Goal: Contribute content

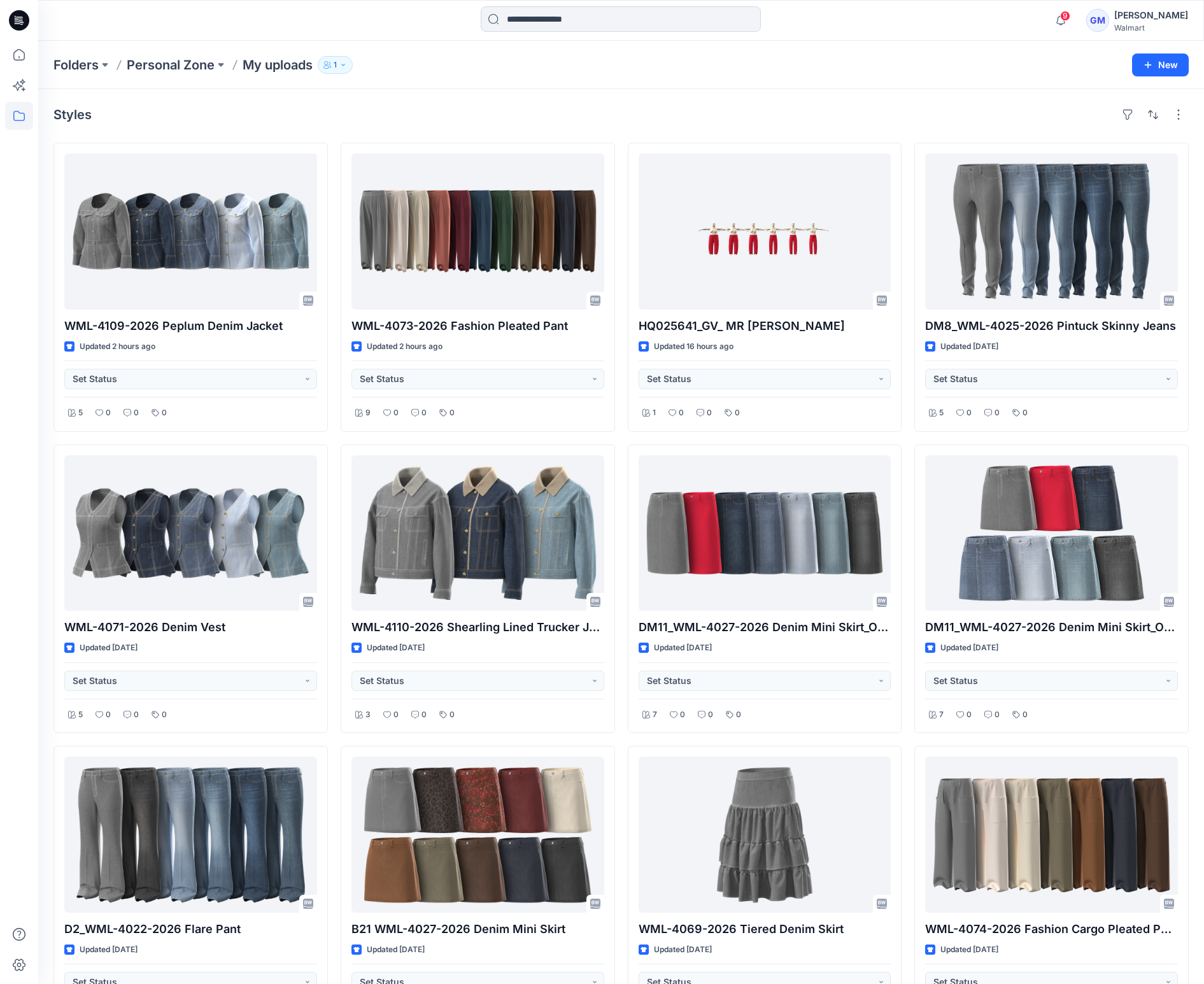
scroll to position [1843, 0]
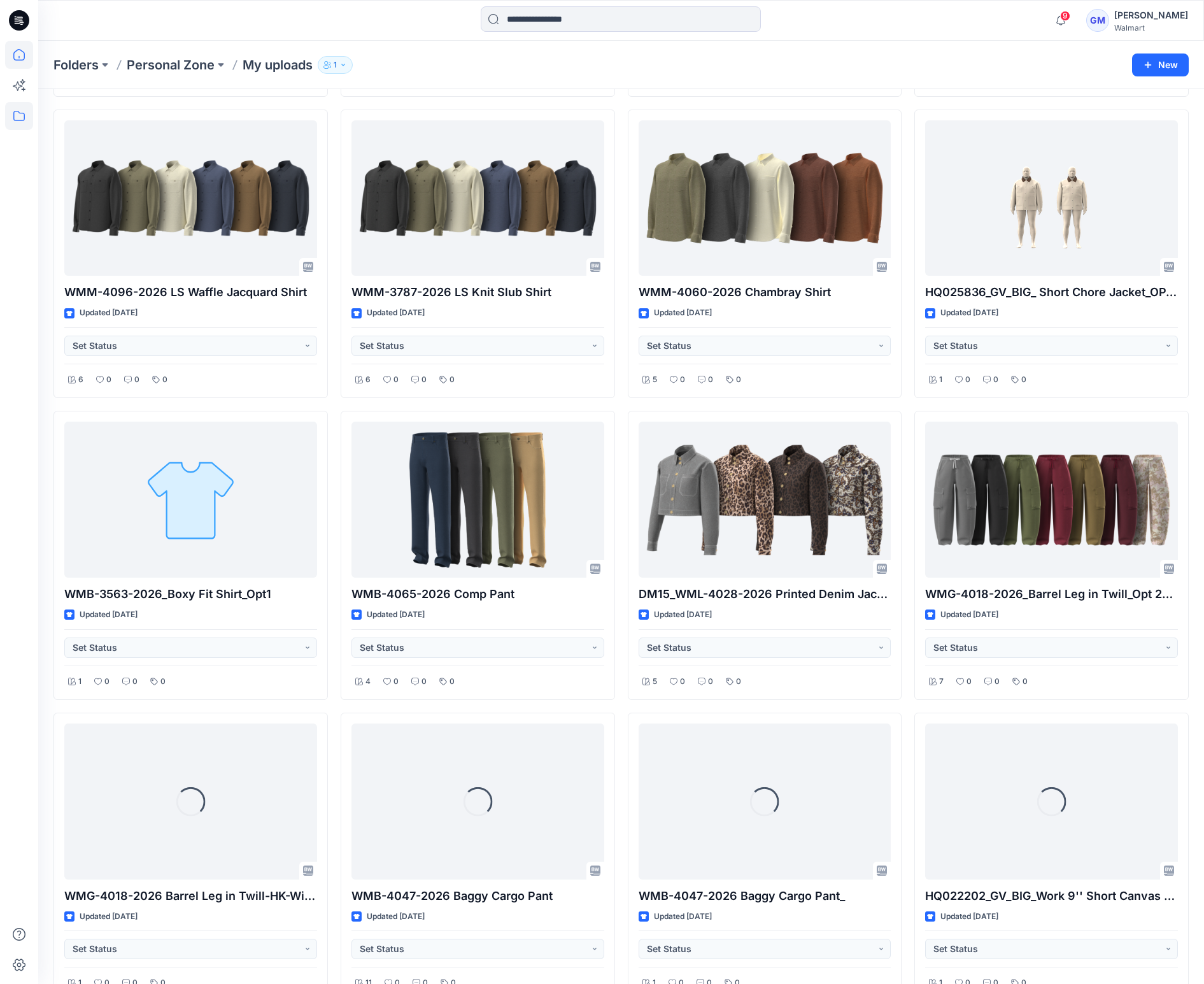
click at [20, 57] on icon at bounding box center [19, 54] width 28 height 28
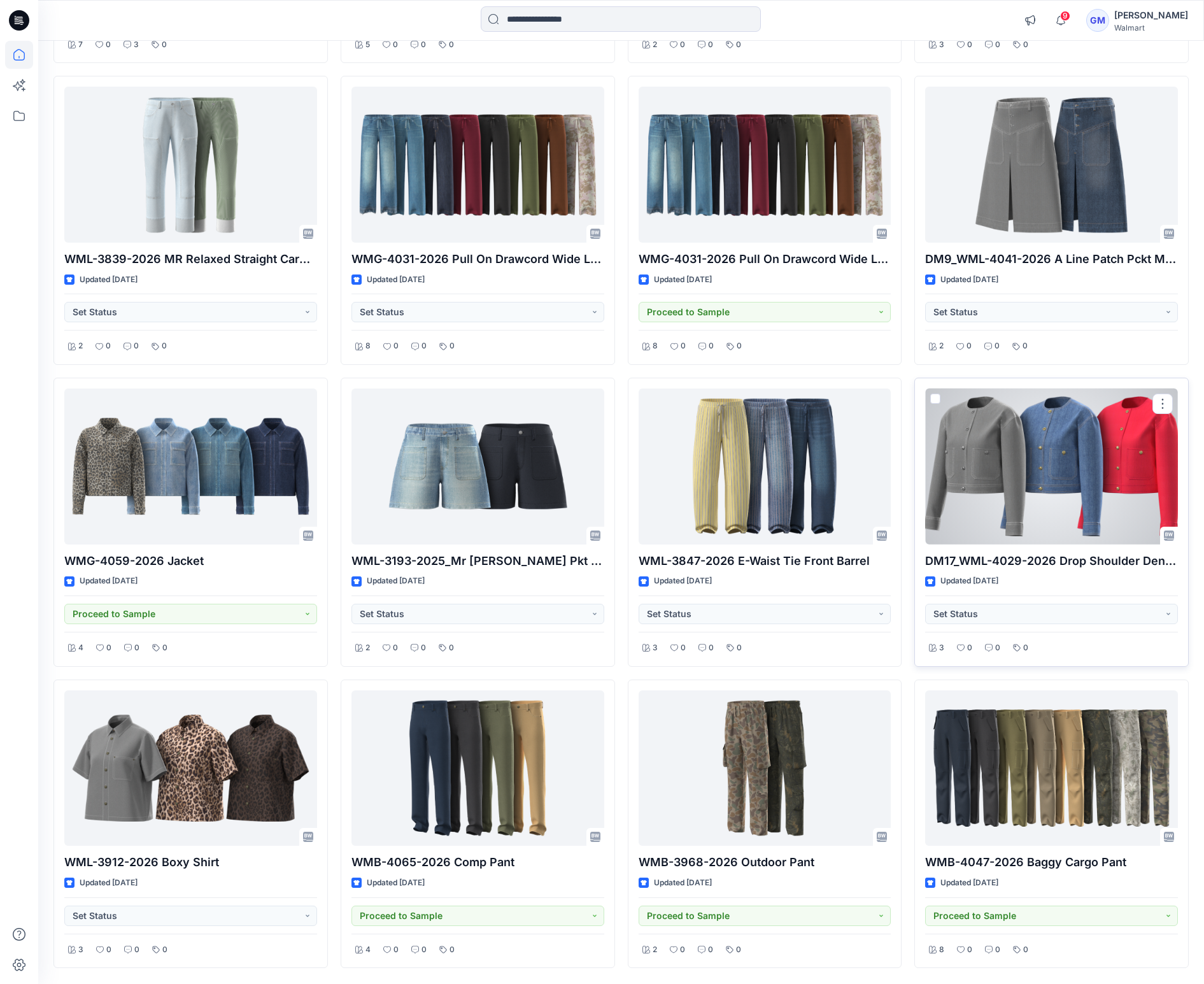
scroll to position [2864, 0]
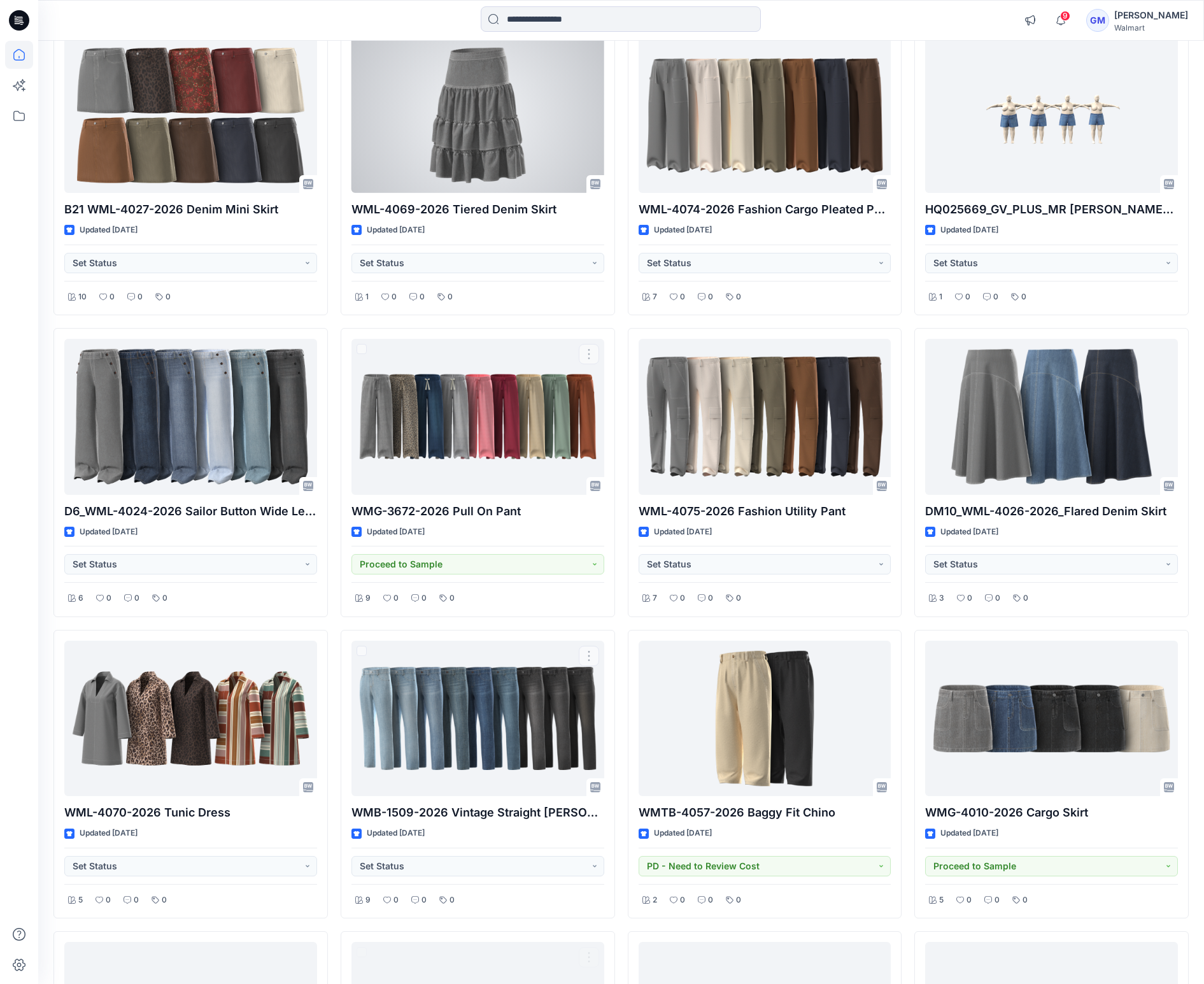
scroll to position [856, 0]
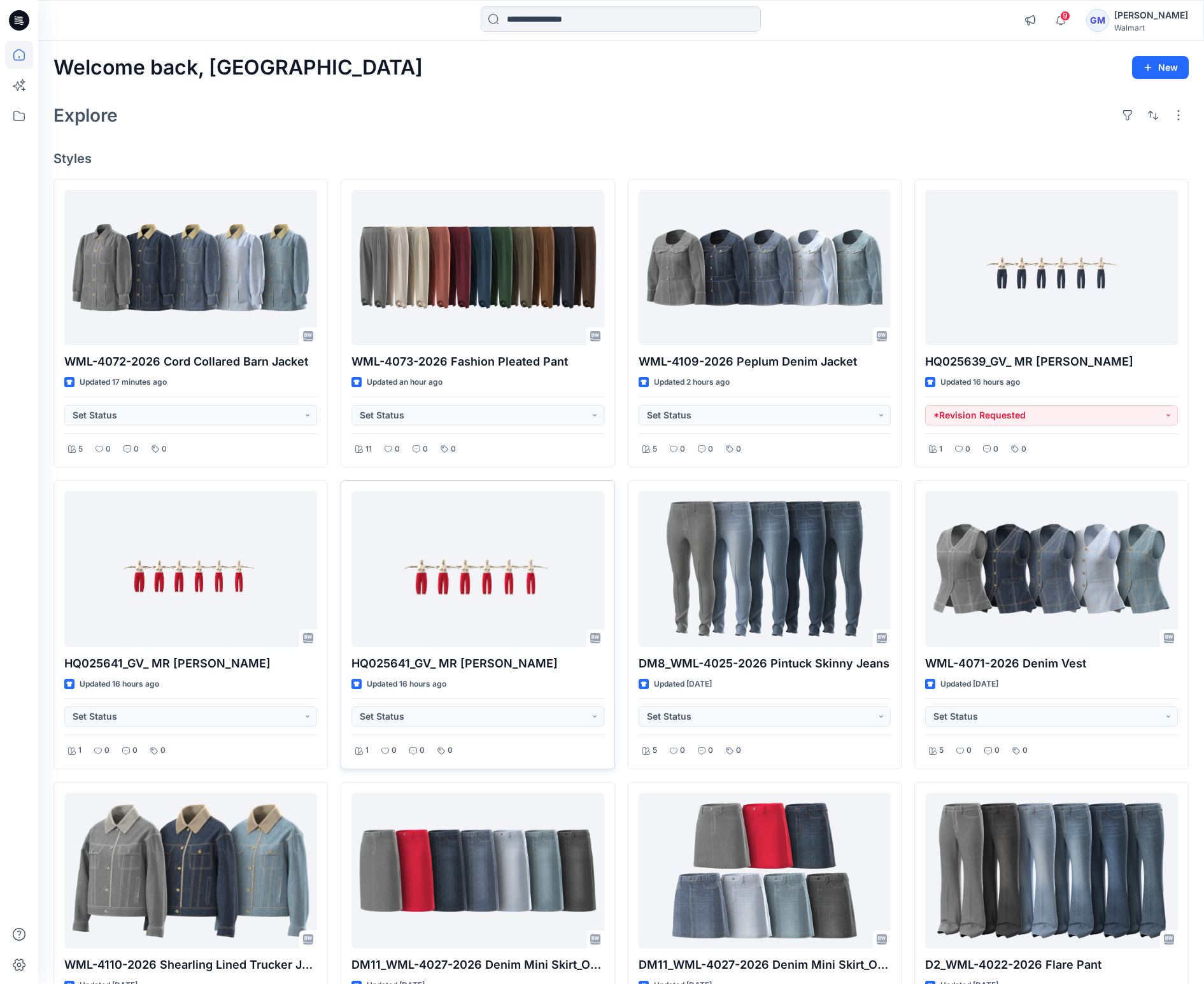
click at [485, 144] on div "Welcome back, Gayan New Explore Styles WML-4072-2026 Cord Collared Barn Jacket …" at bounding box center [622, 586] width 1166 height 1091
click at [645, 146] on div "Welcome back, Gayan New Explore Styles WML-4072-2026 Cord Collared Barn Jacket …" at bounding box center [622, 586] width 1166 height 1091
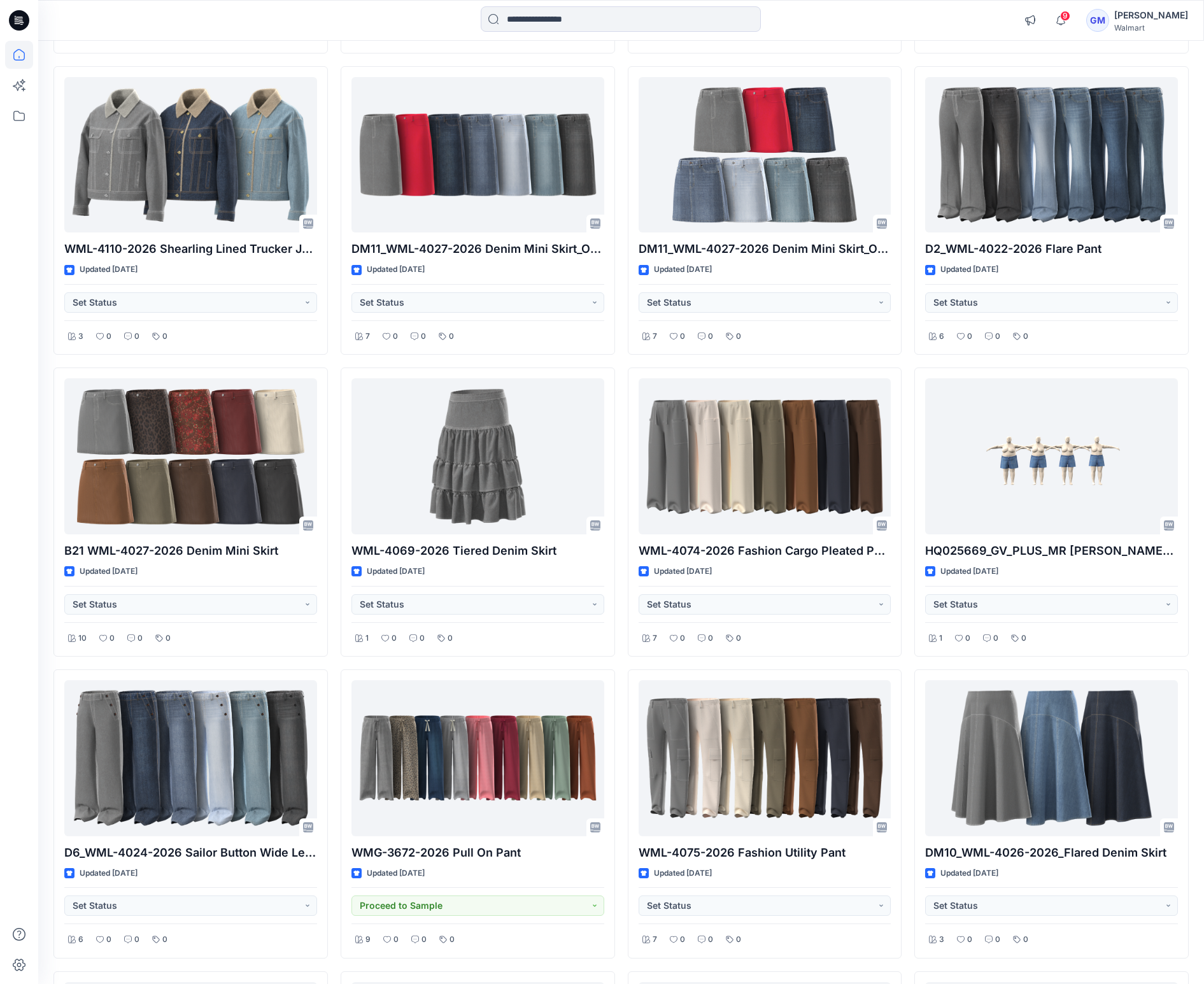
scroll to position [1577, 0]
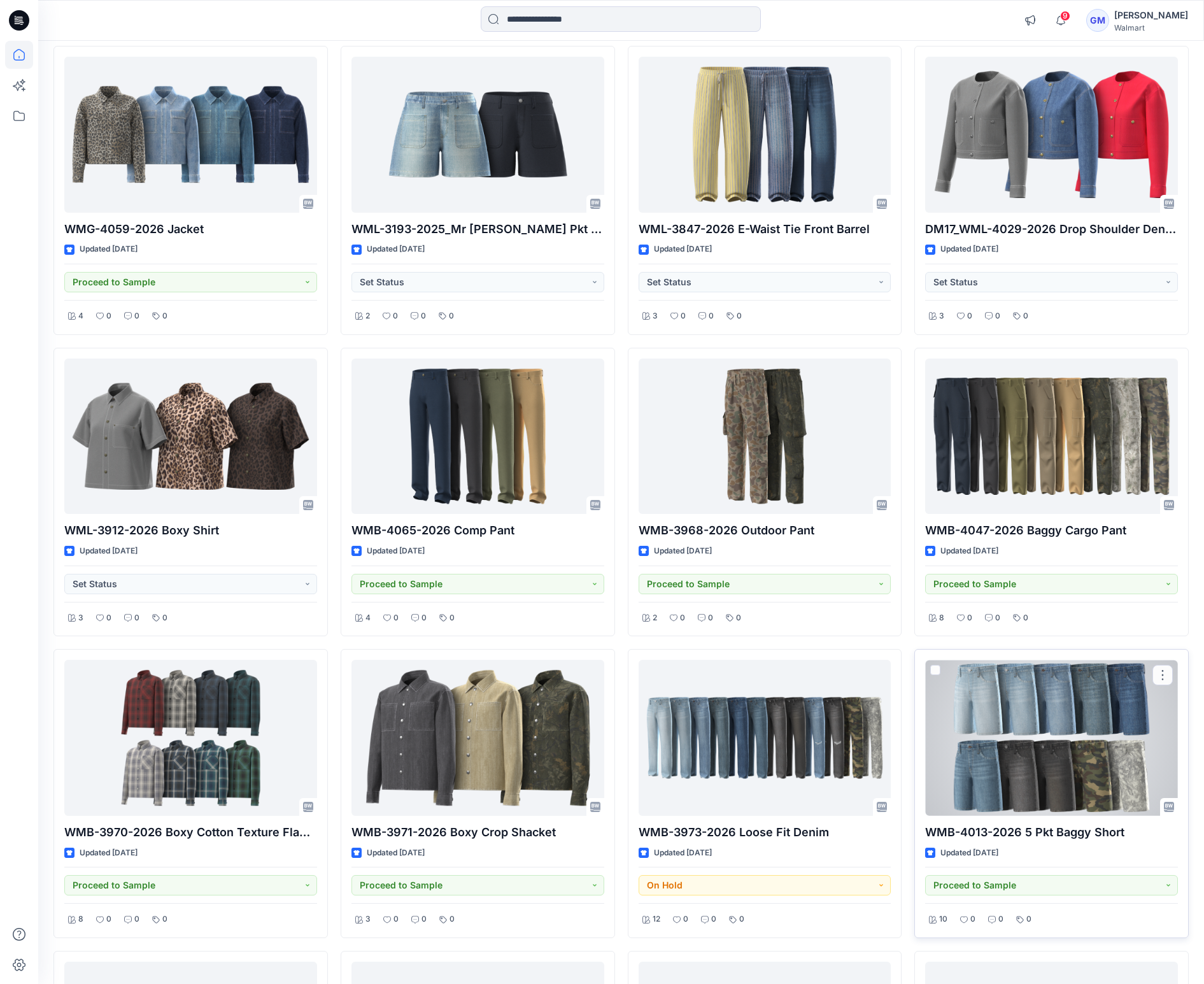
scroll to position [2768, 0]
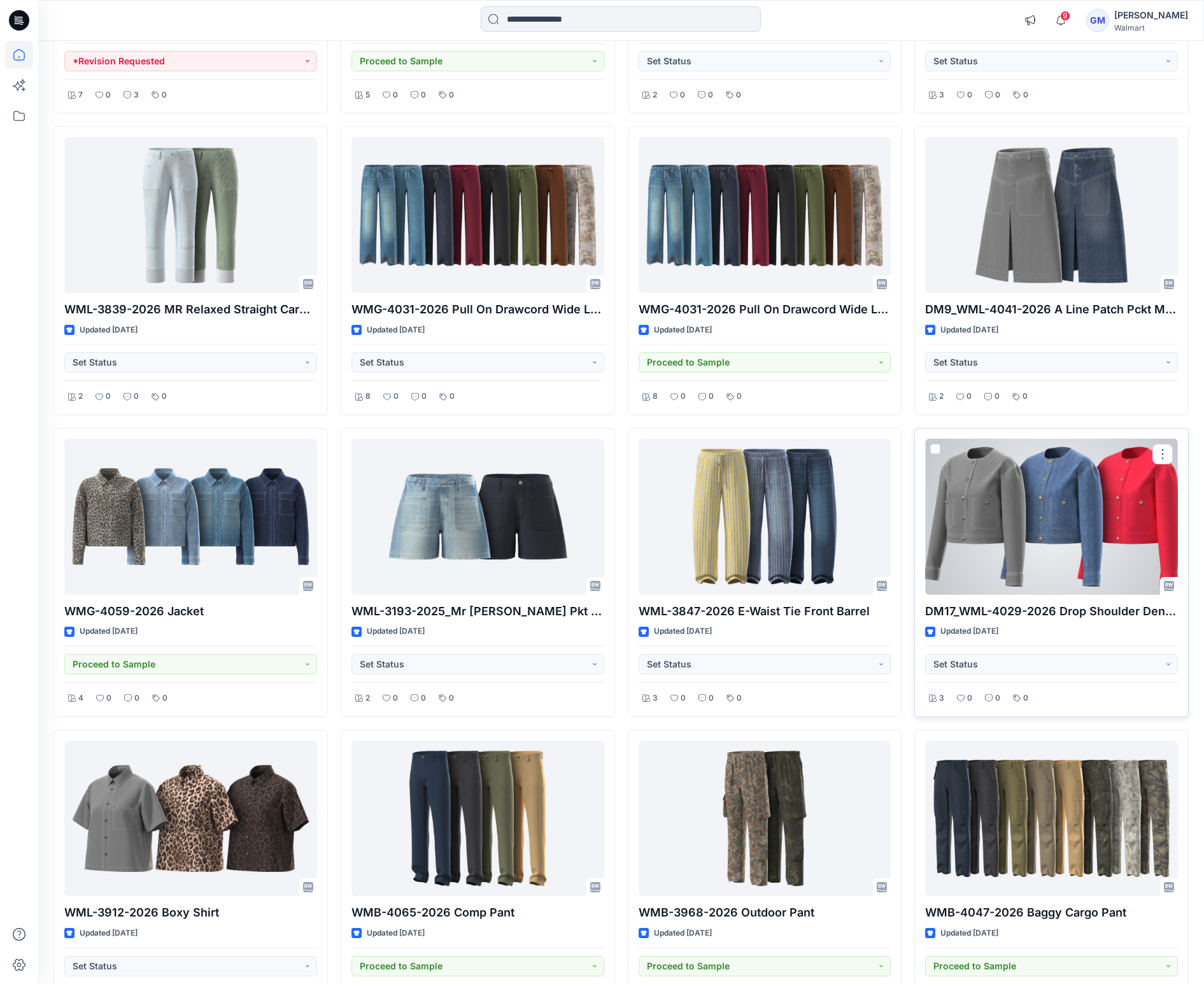
click at [1052, 509] on div at bounding box center [1051, 517] width 253 height 156
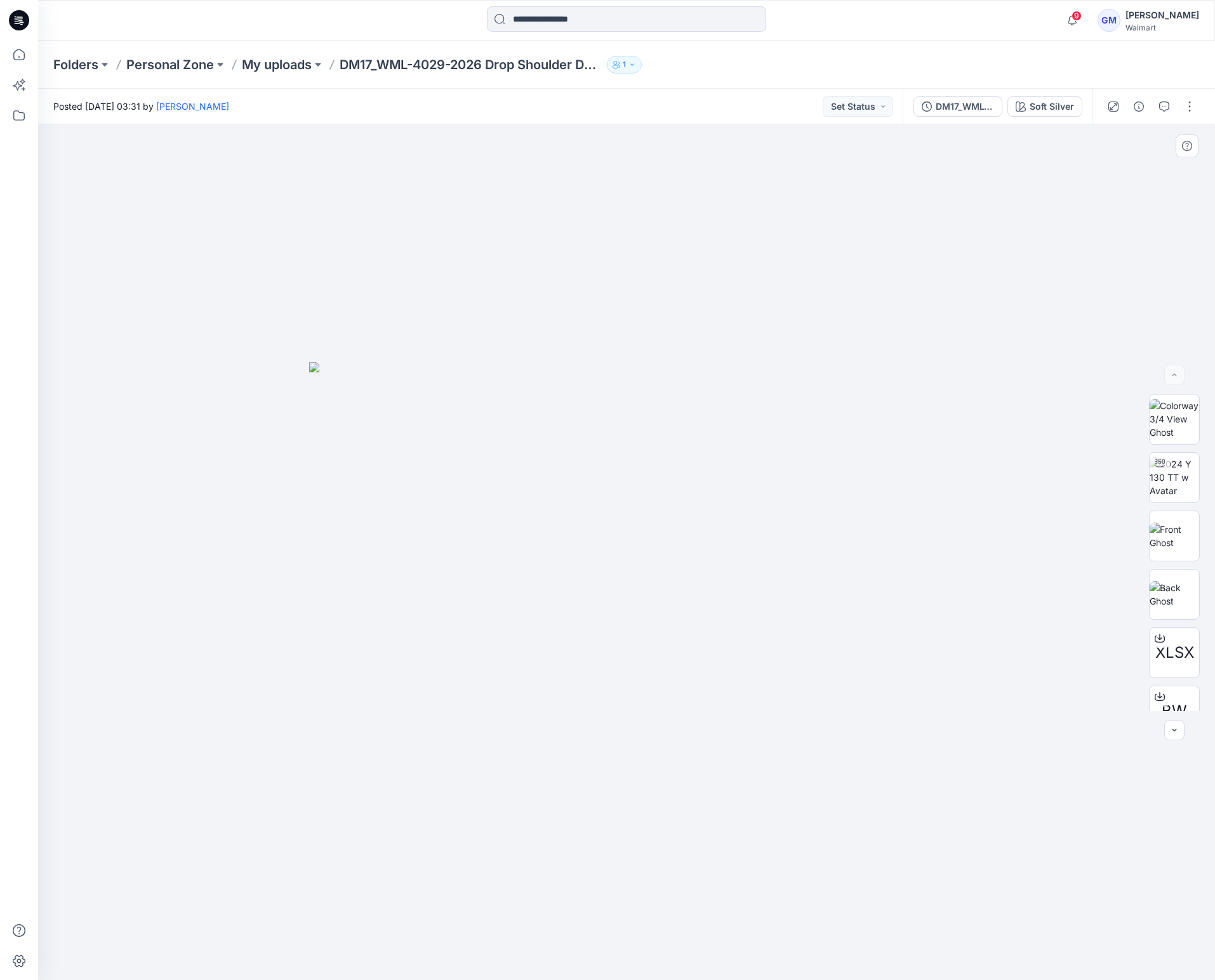
click at [941, 516] on img at bounding box center [626, 671] width 635 height 618
click at [27, 59] on icon at bounding box center [19, 54] width 28 height 28
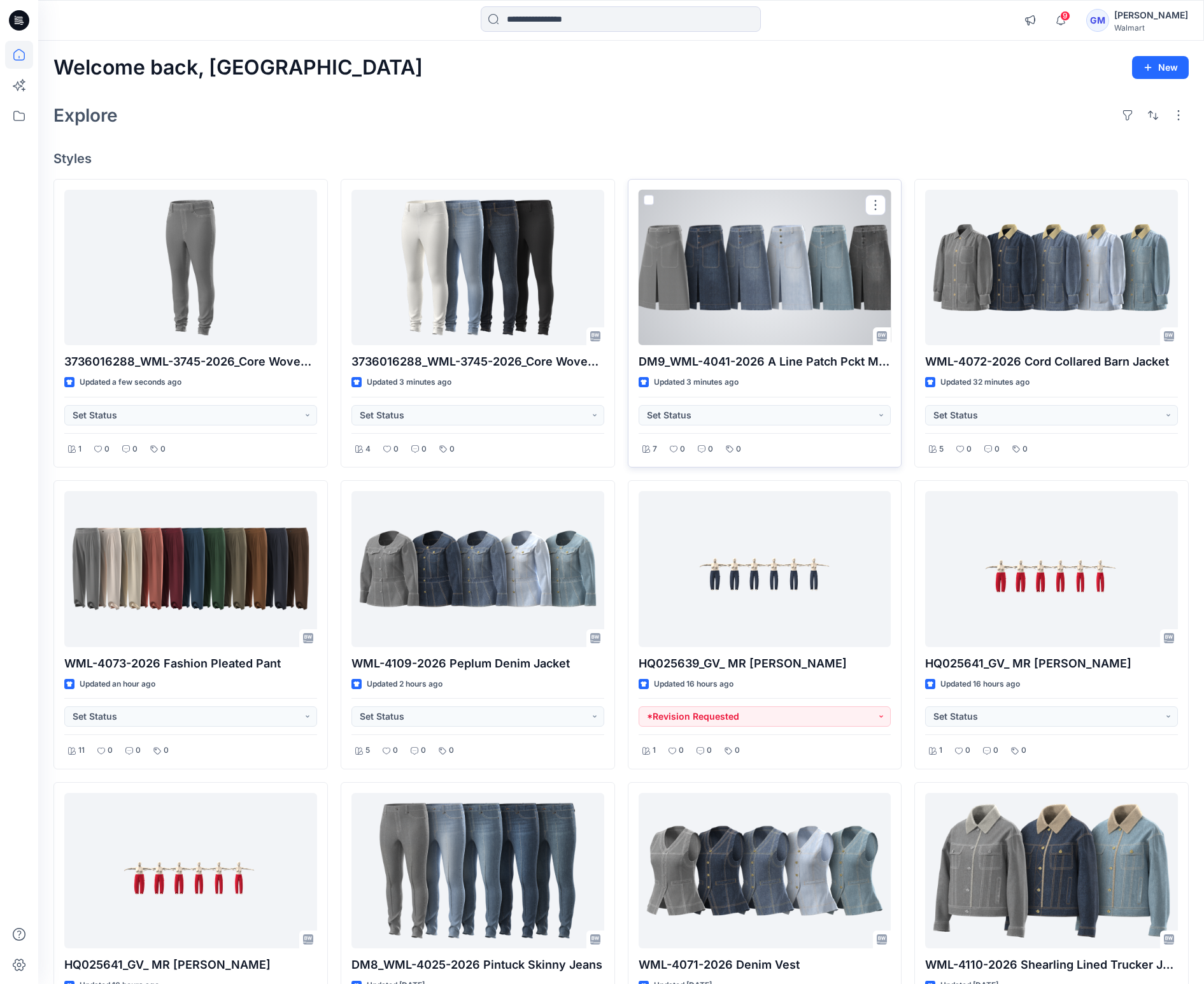
click at [816, 291] on div at bounding box center [765, 267] width 253 height 156
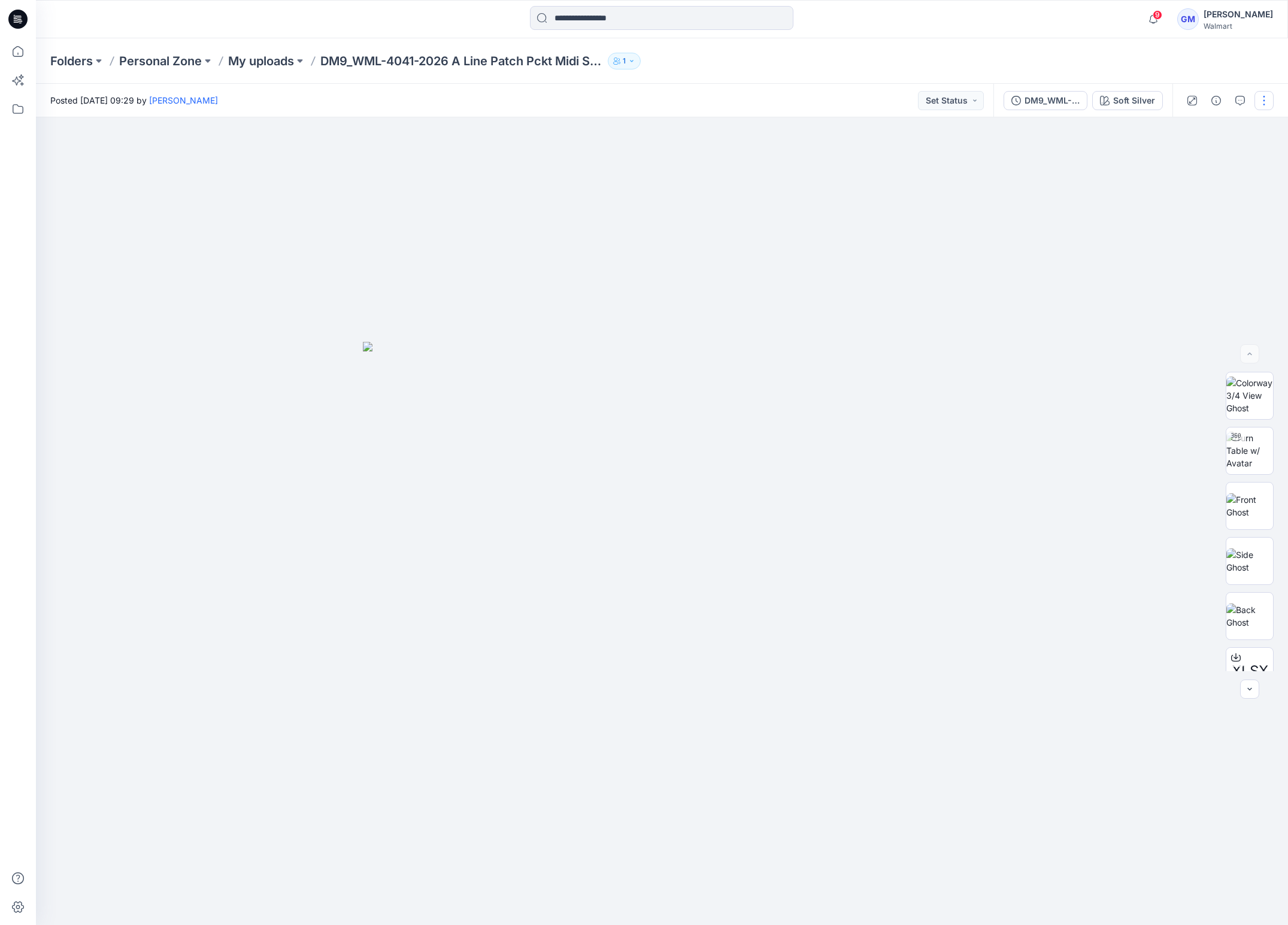
click at [1146, 102] on button "button" at bounding box center [1264, 101] width 19 height 19
click at [1146, 160] on button "Edit" at bounding box center [1214, 162] width 110 height 22
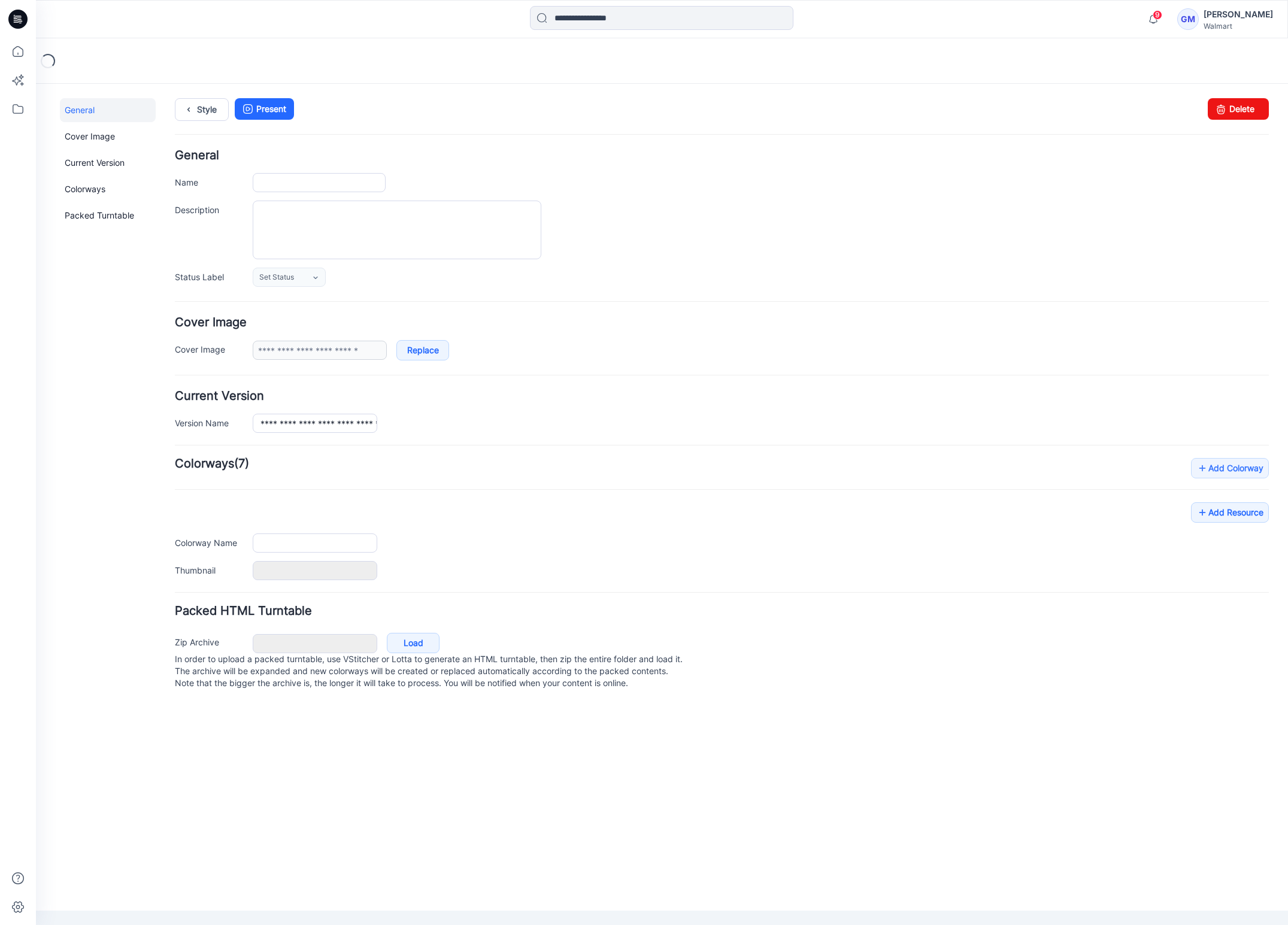
type input "**********"
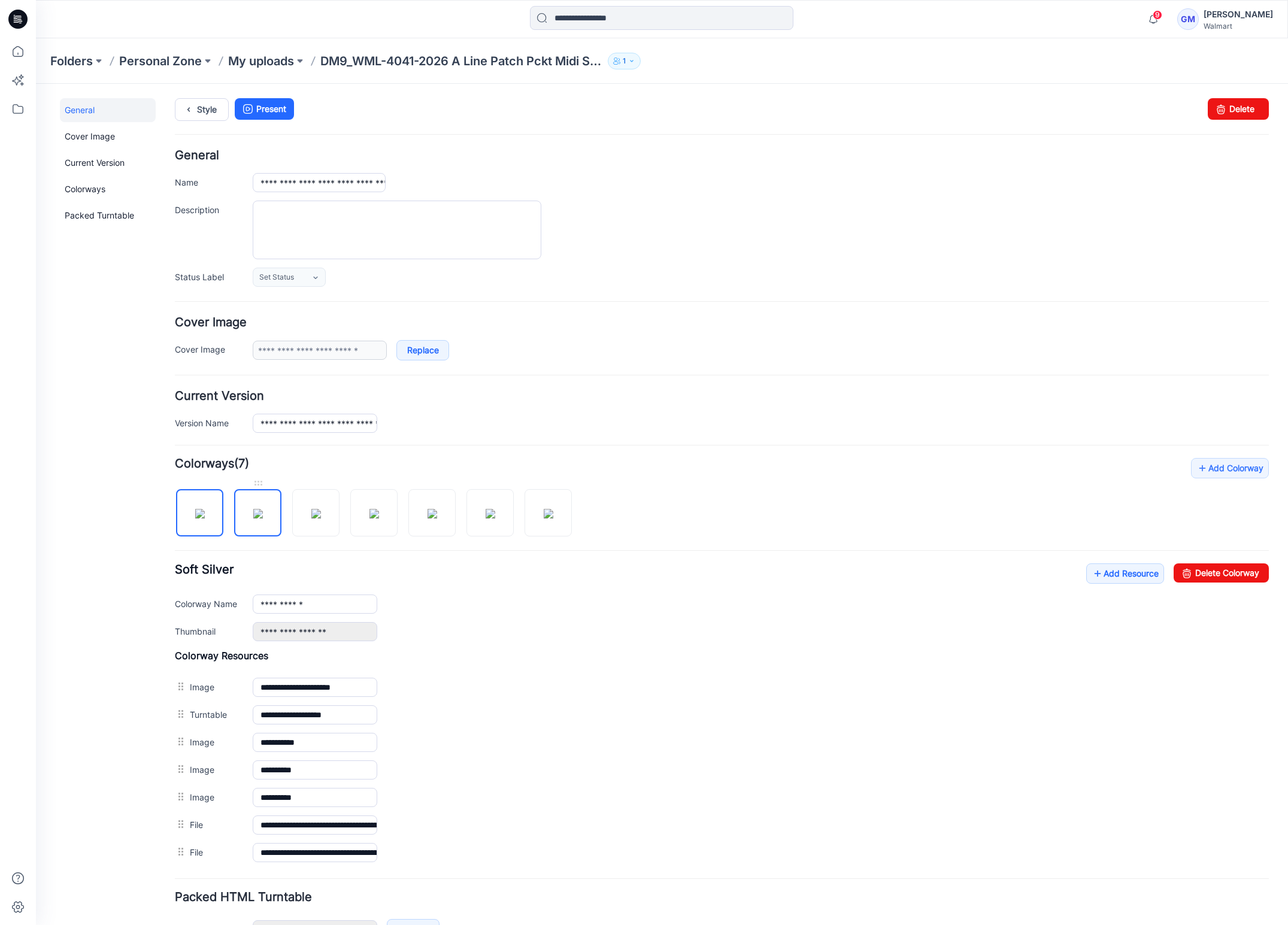
click at [263, 518] on img at bounding box center [258, 514] width 10 height 10
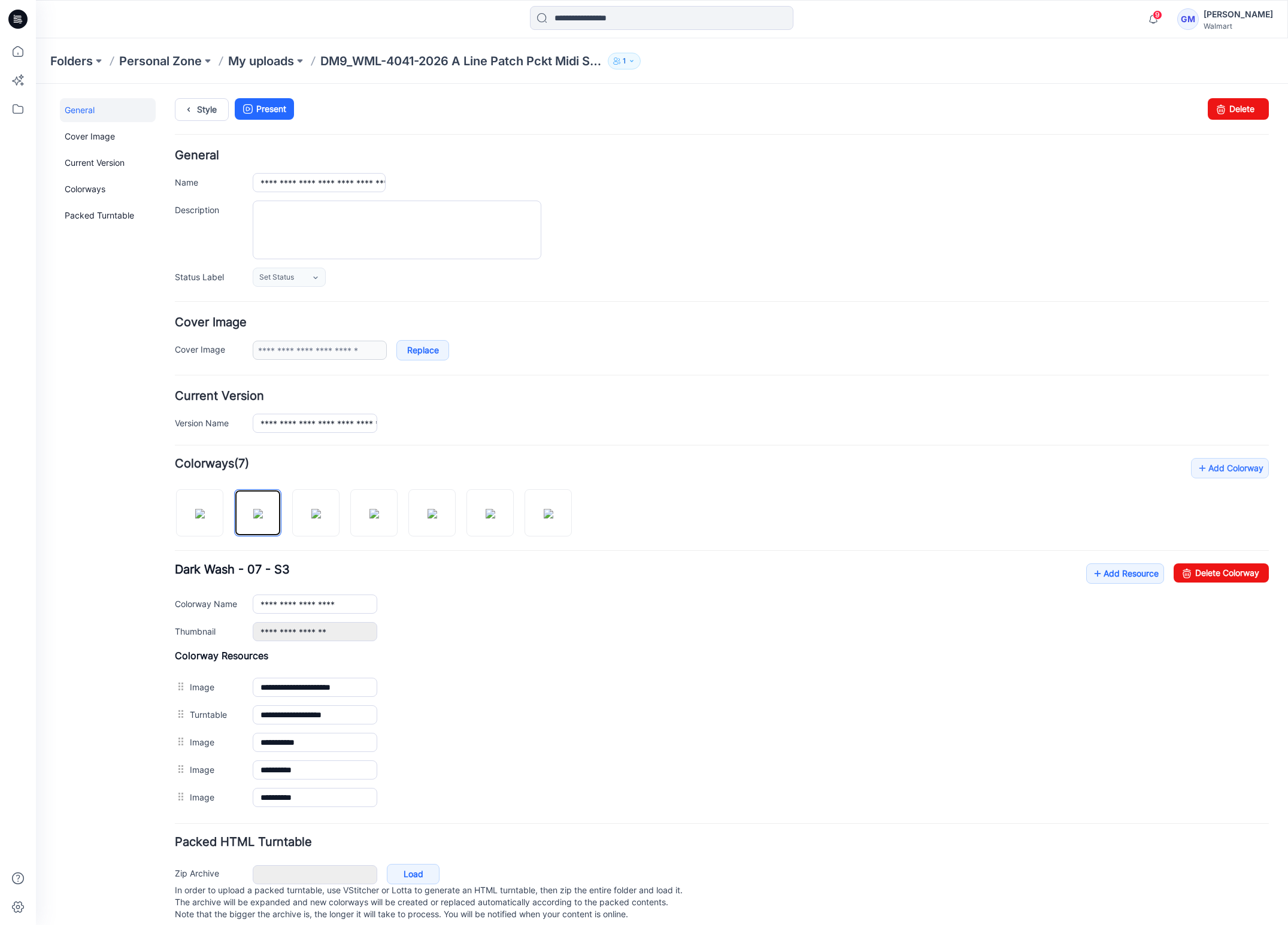
scroll to position [23, 0]
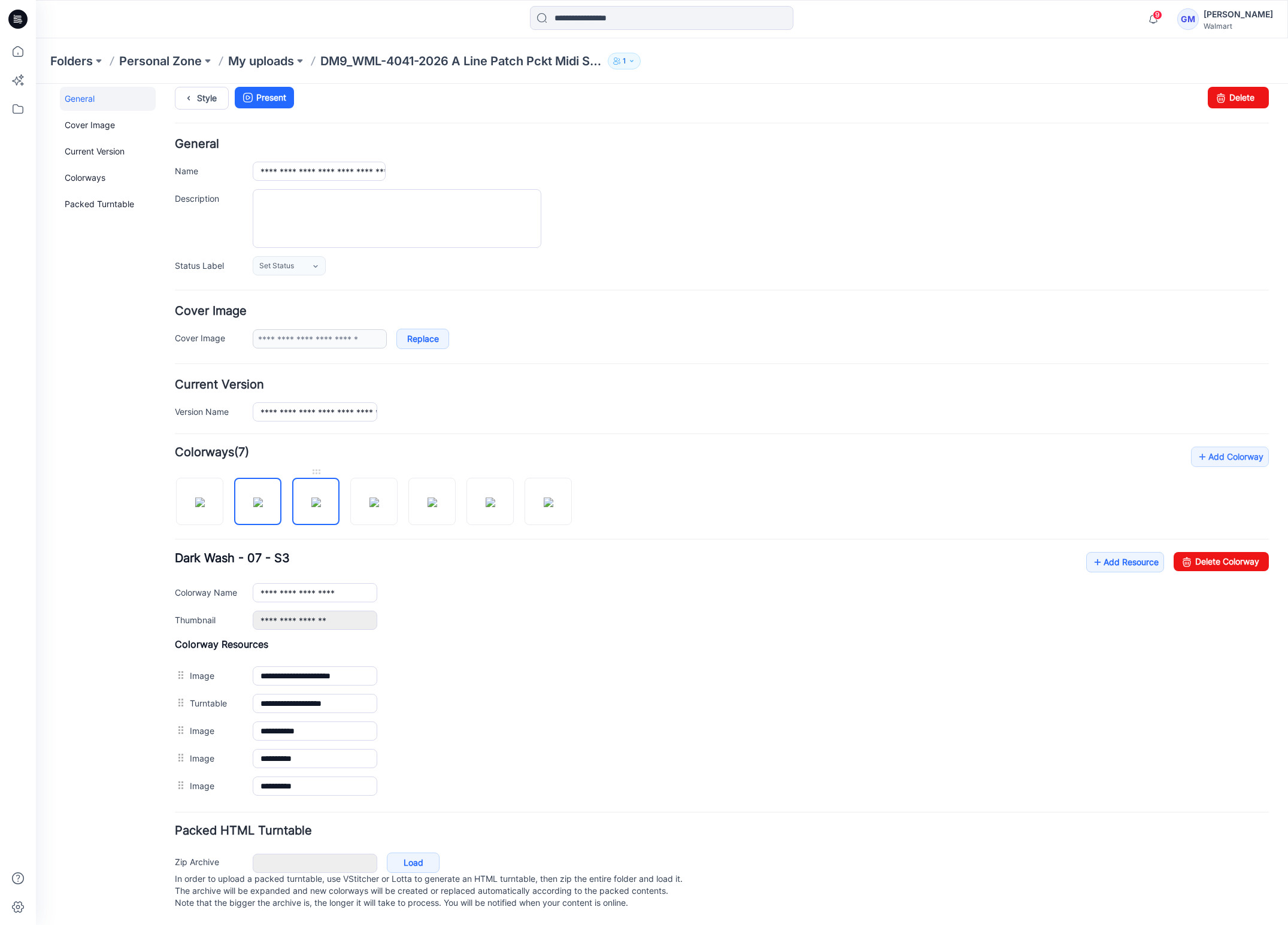
click at [317, 498] on img at bounding box center [316, 503] width 10 height 10
click at [253, 498] on img at bounding box center [258, 503] width 10 height 10
drag, startPoint x: 1221, startPoint y: 543, endPoint x: 780, endPoint y: 167, distance: 579.5
click at [1220, 552] on link "Delete Colorway" at bounding box center [1221, 562] width 95 height 19
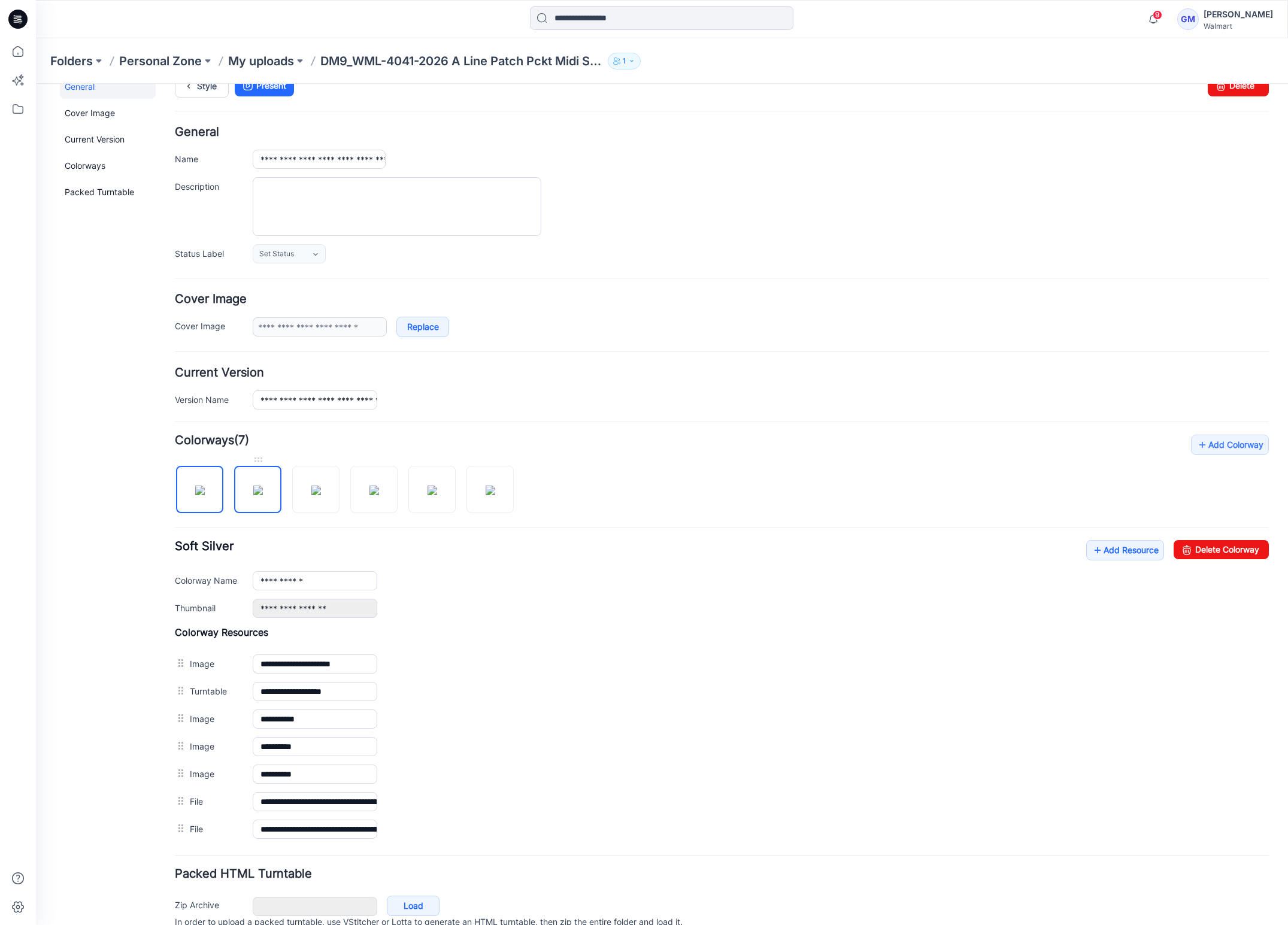
click at [263, 495] on img at bounding box center [258, 490] width 10 height 10
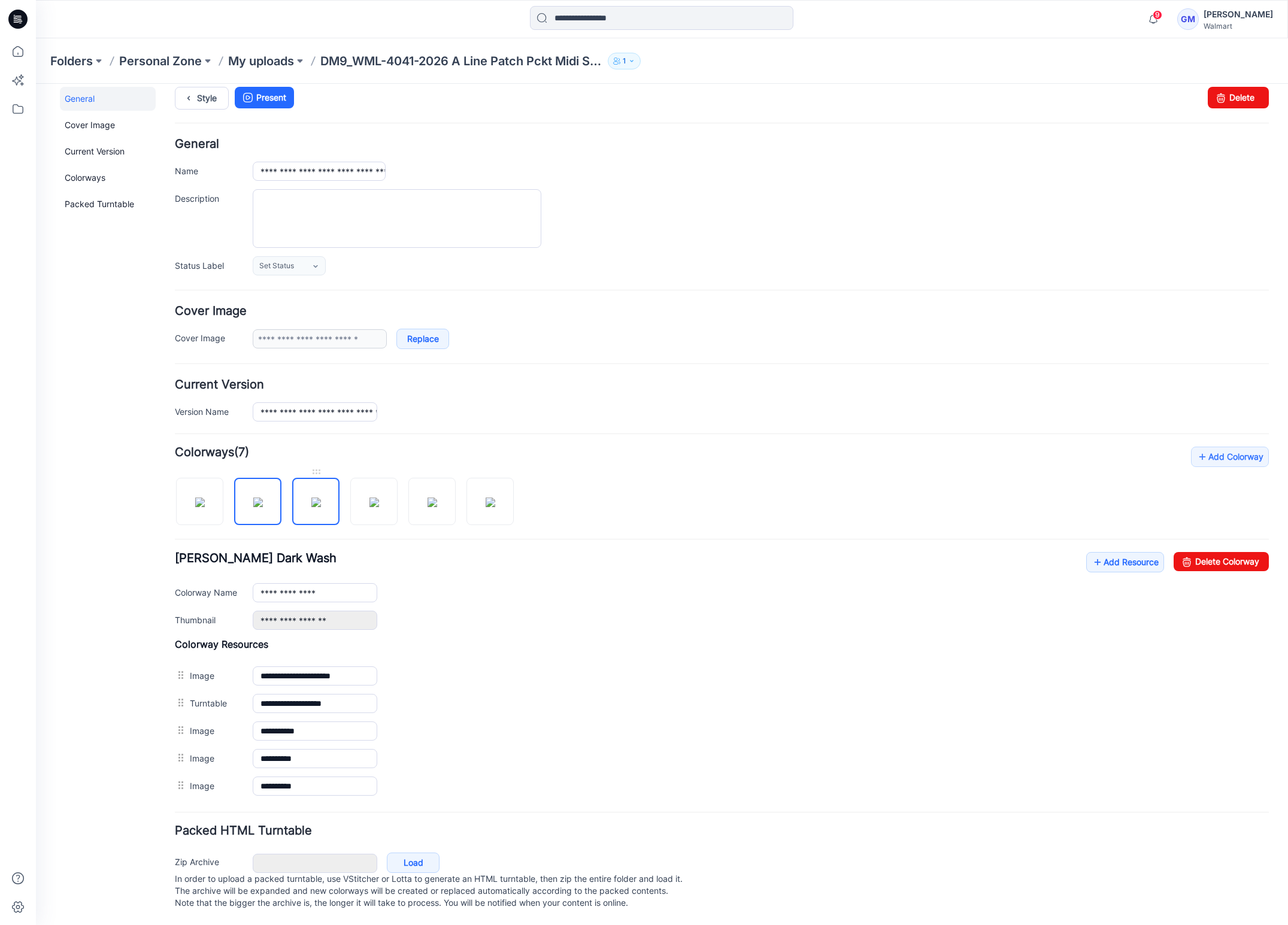
click at [318, 503] on img at bounding box center [316, 503] width 10 height 10
click at [379, 500] on img at bounding box center [374, 503] width 10 height 10
click at [428, 499] on img at bounding box center [433, 503] width 10 height 10
click at [493, 501] on img at bounding box center [490, 503] width 10 height 10
type input "**********"
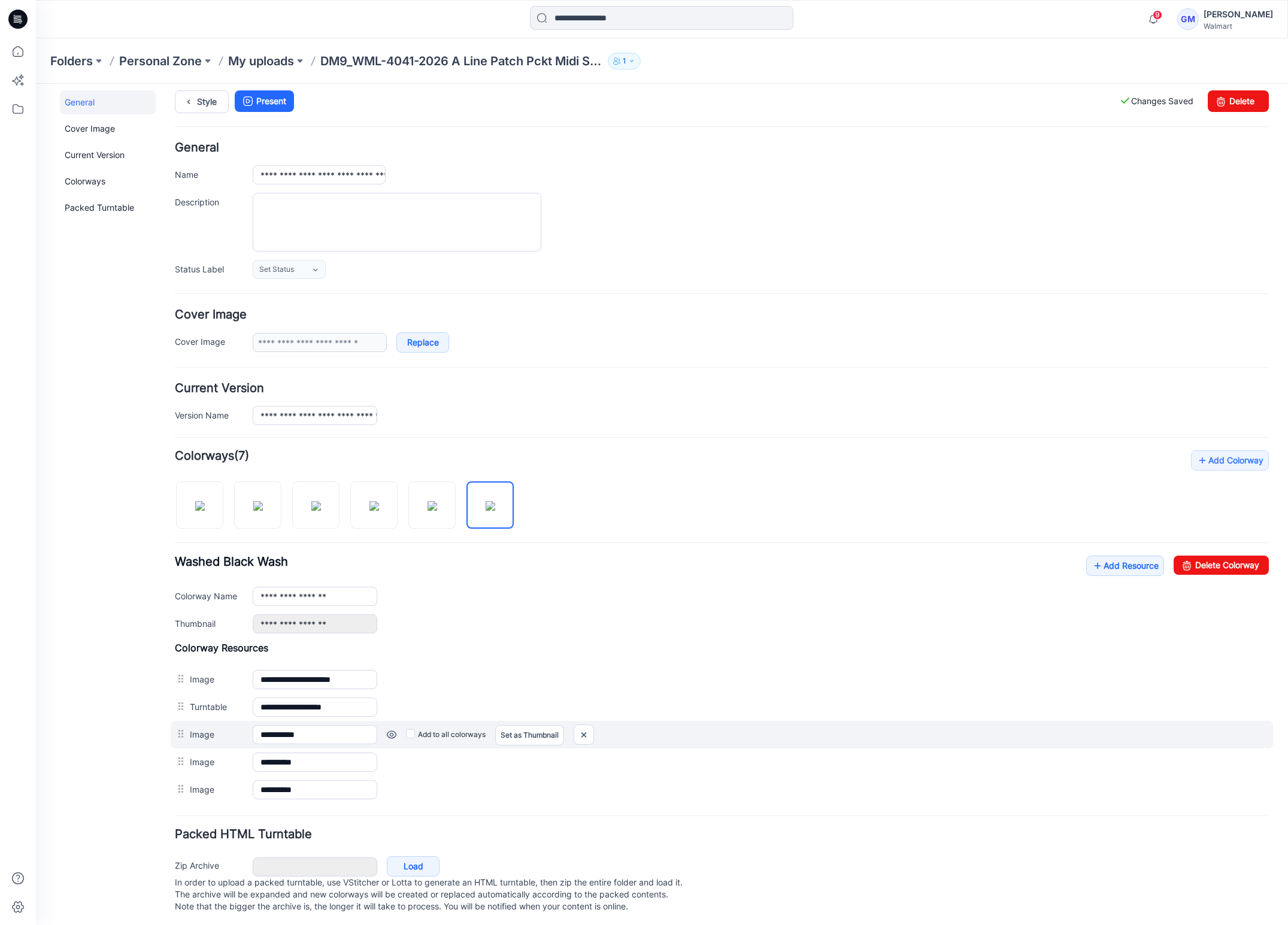
scroll to position [0, 0]
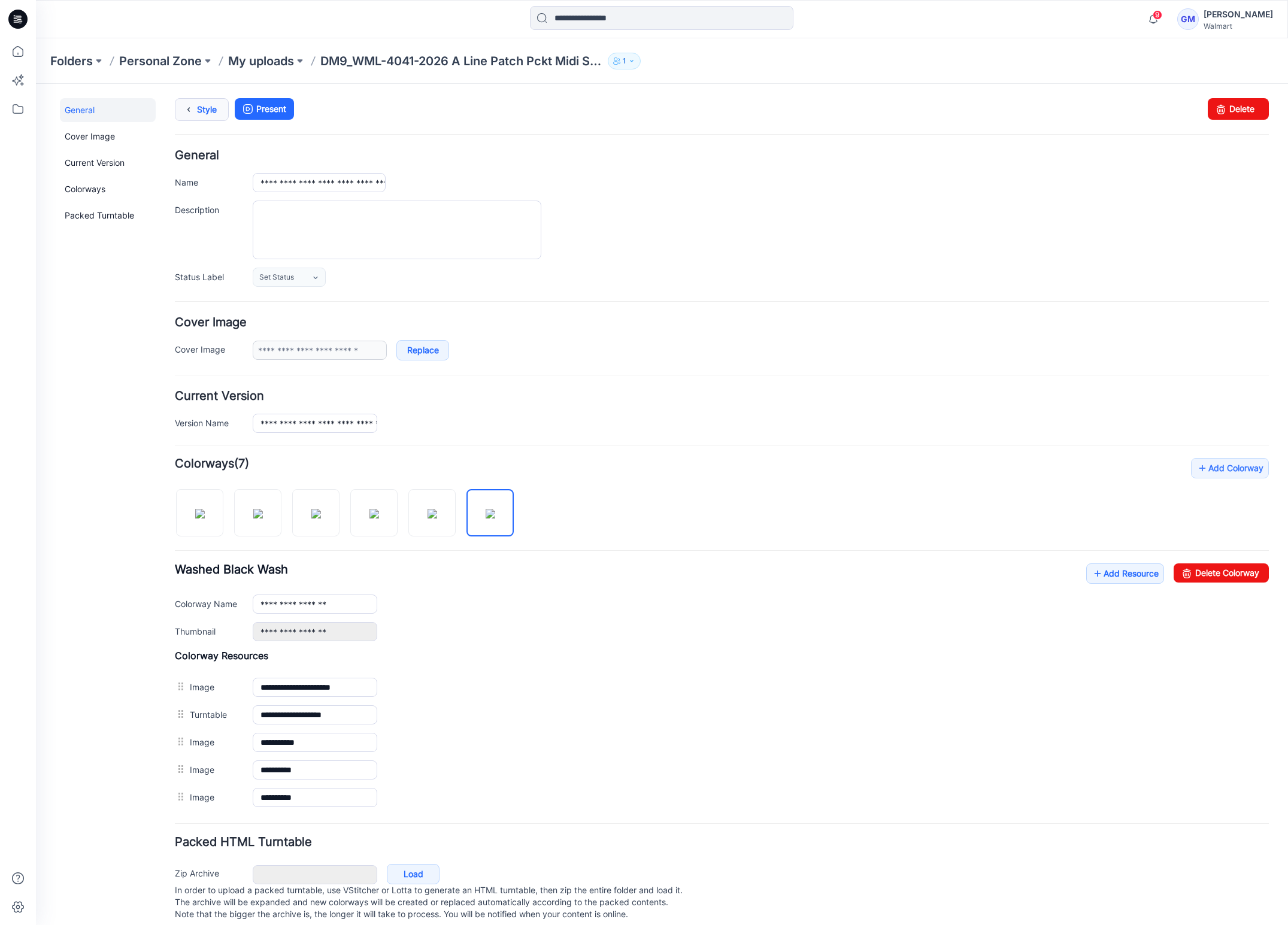
click at [202, 108] on link "Style" at bounding box center [202, 109] width 54 height 22
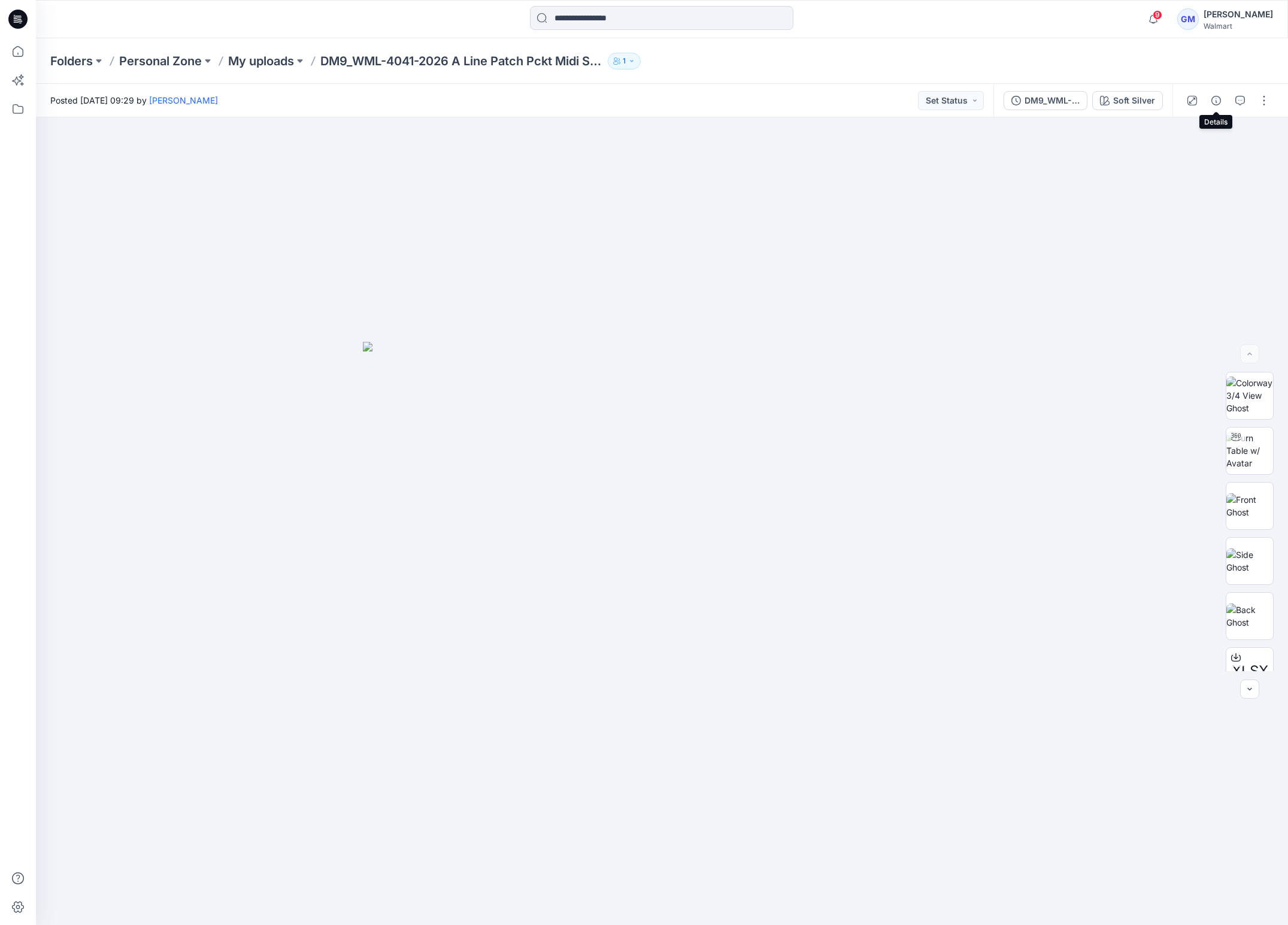
click at [1219, 102] on icon "button" at bounding box center [1216, 101] width 10 height 10
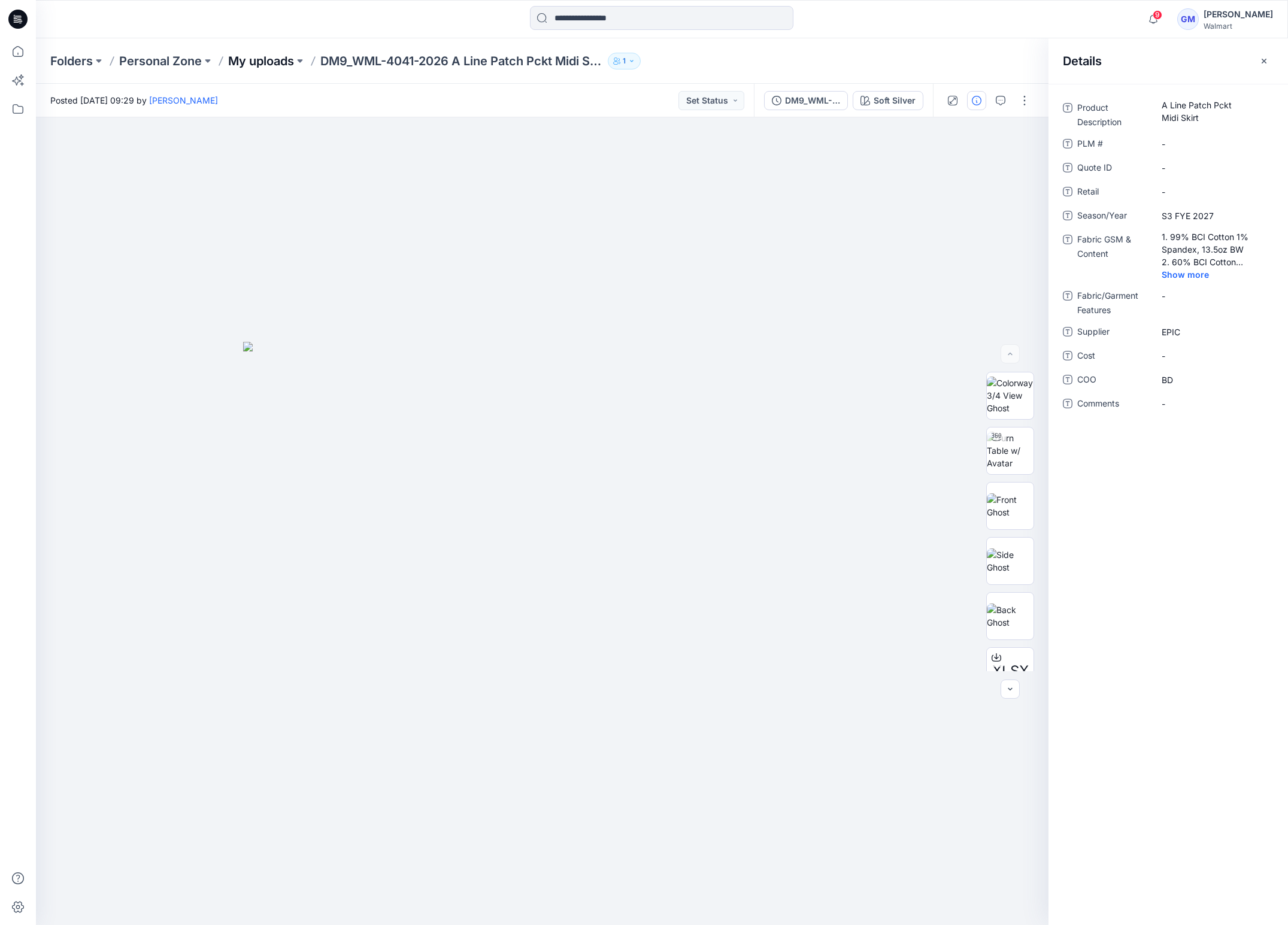
click at [277, 55] on p "My uploads" at bounding box center [261, 61] width 66 height 17
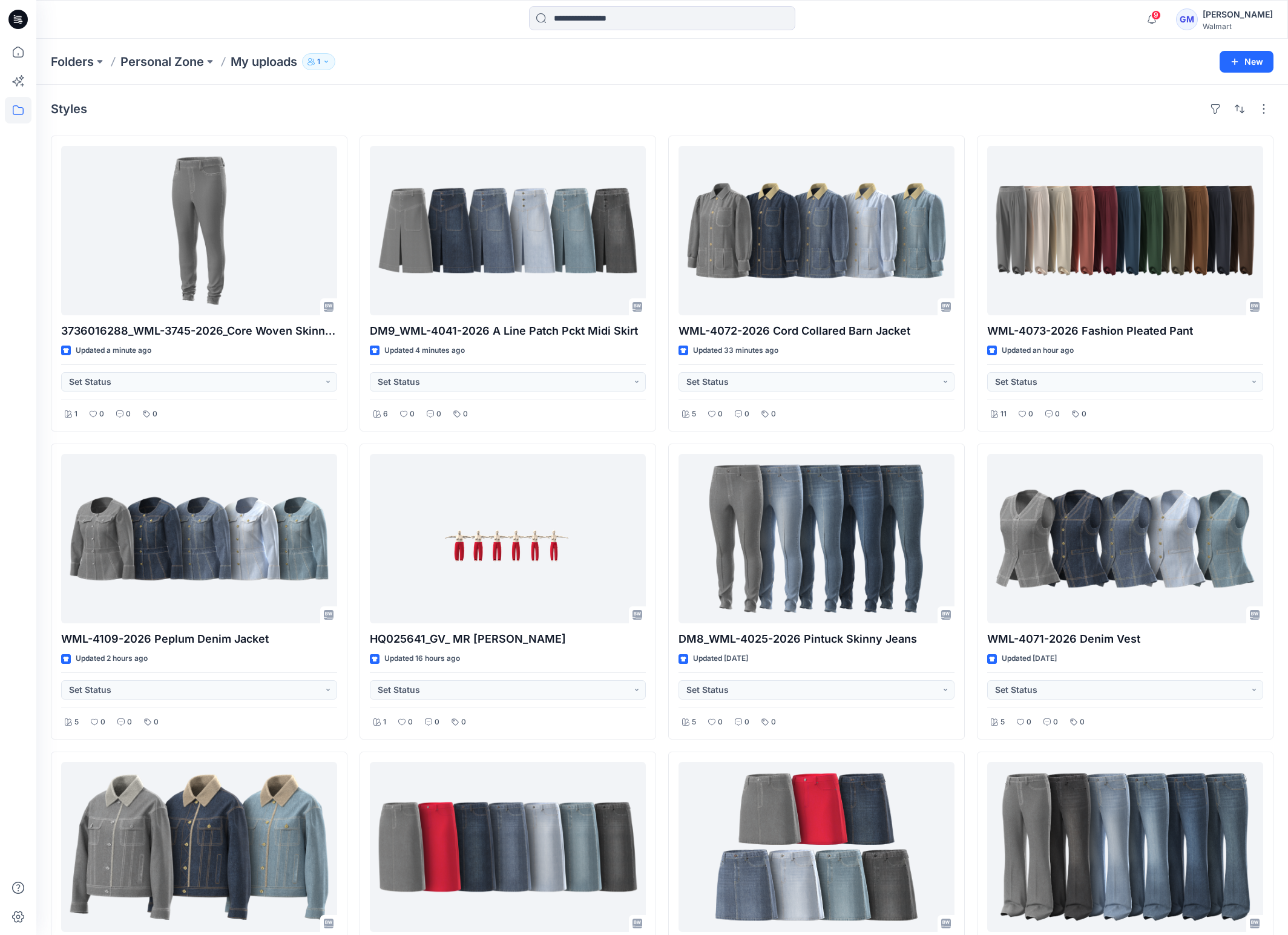
click at [395, 107] on div "Styles" at bounding box center [662, 109] width 1223 height 19
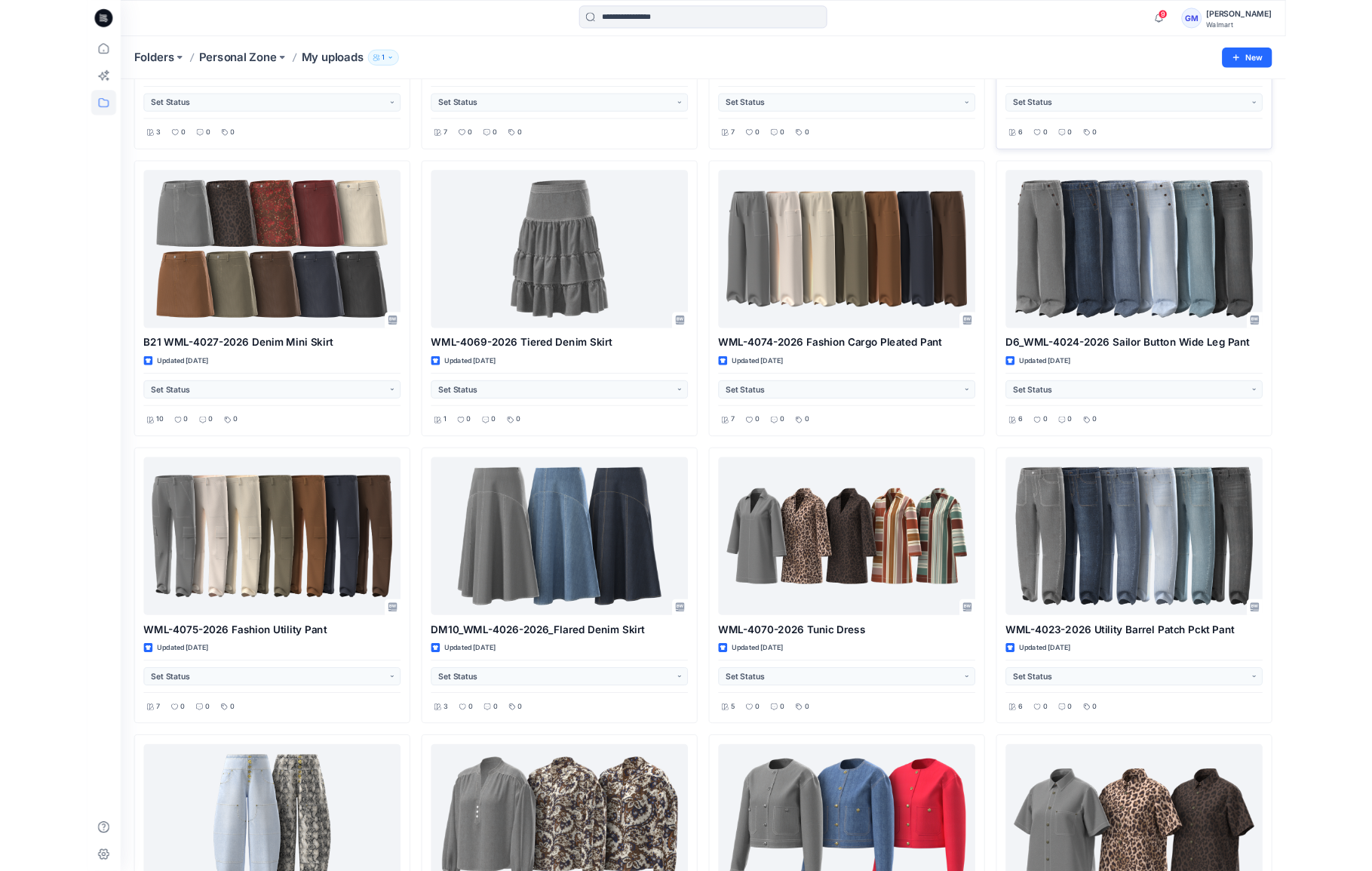
scroll to position [1345, 0]
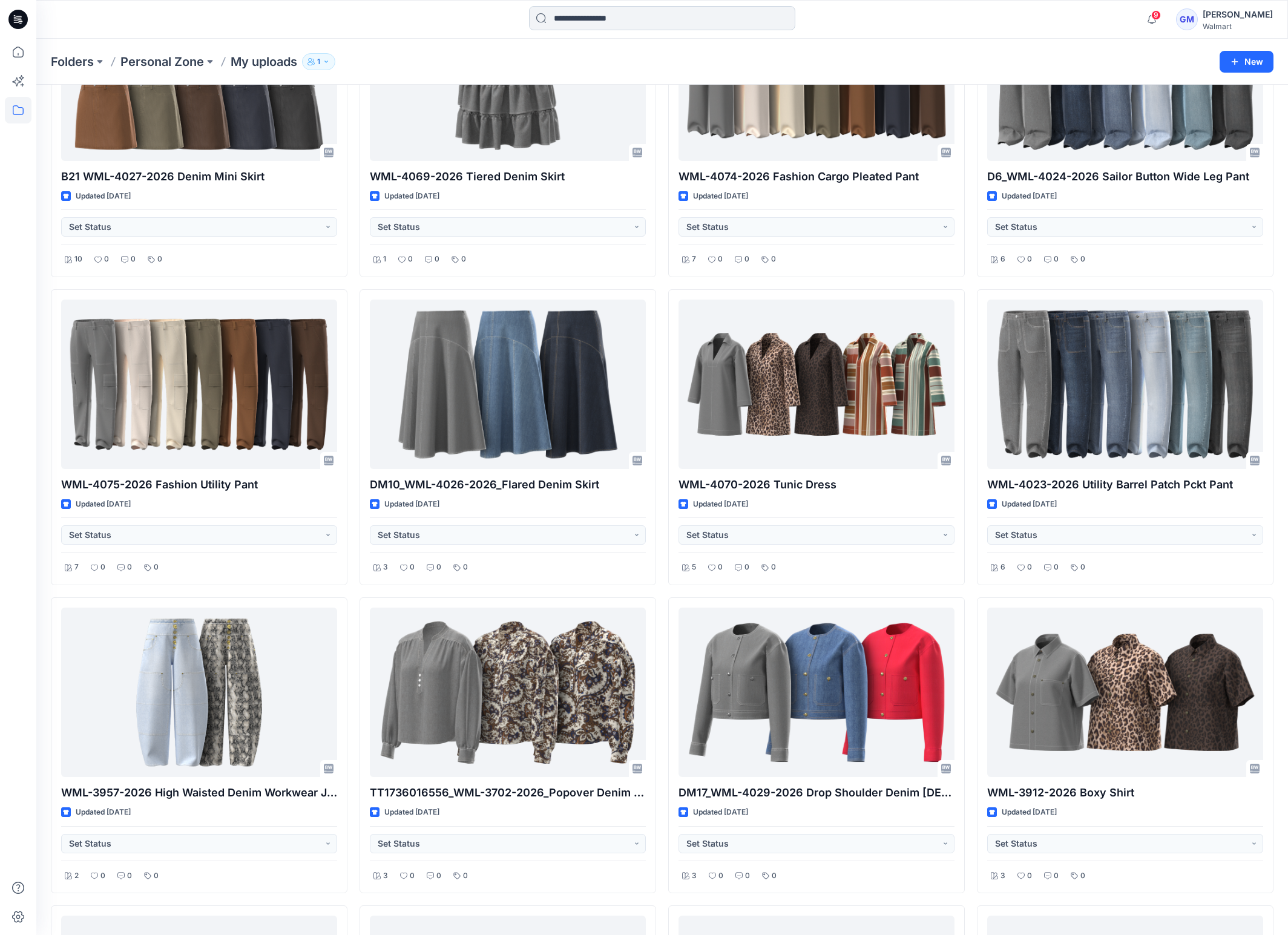
drag, startPoint x: 32, startPoint y: 377, endPoint x: 717, endPoint y: 17, distance: 773.8
click at [32, 377] on div at bounding box center [18, 468] width 36 height 935
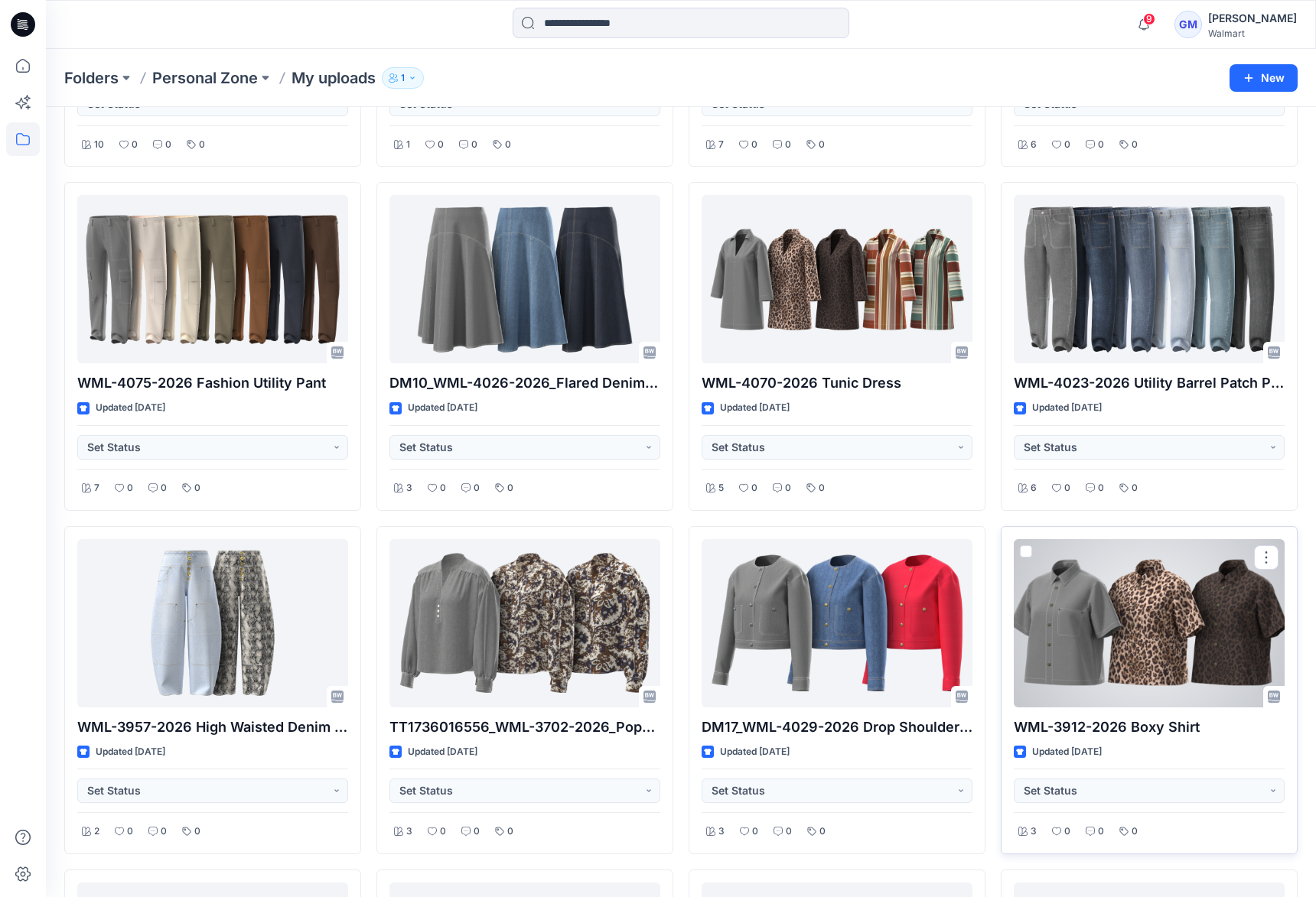
scroll to position [1477, 0]
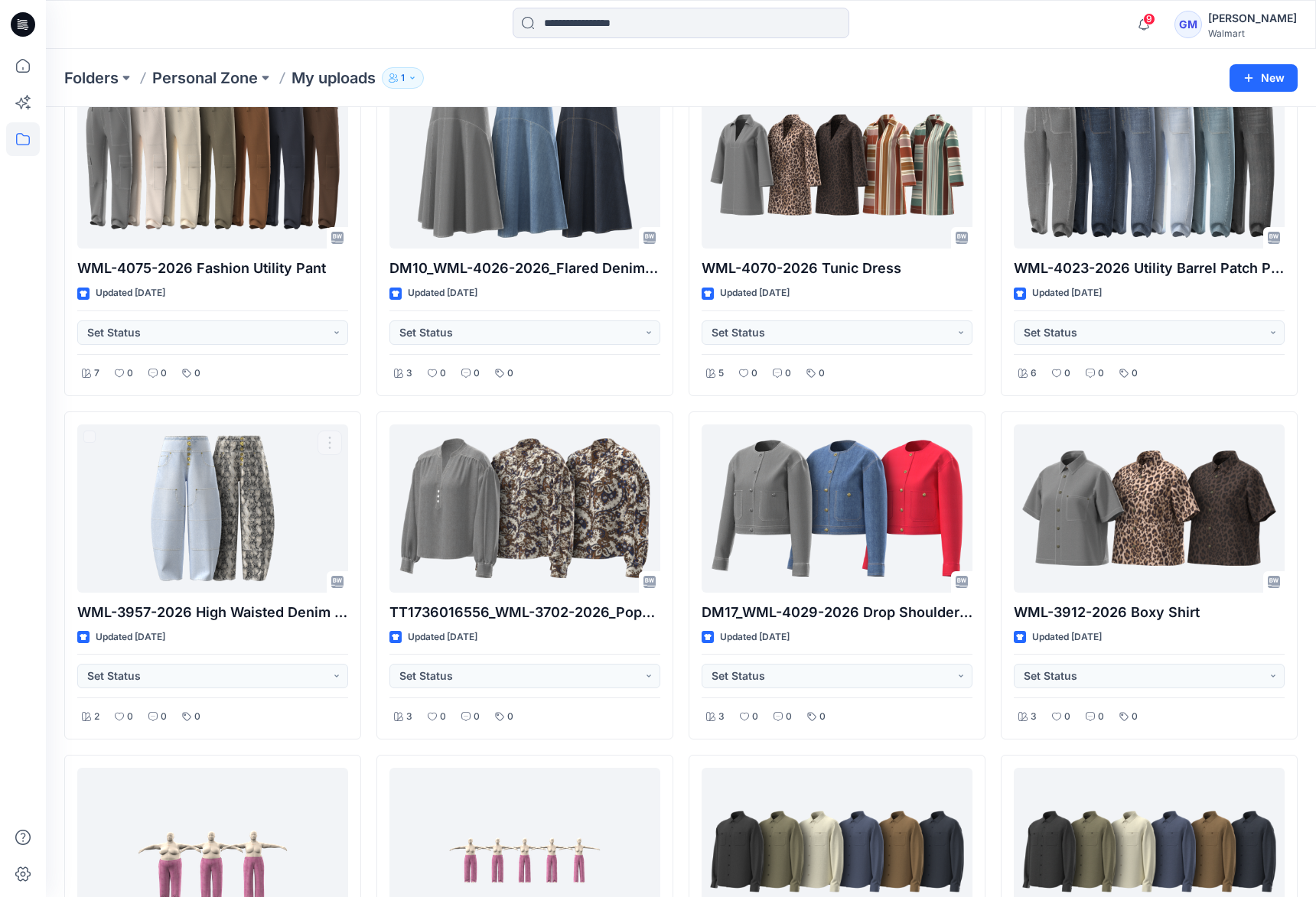
click at [37, 669] on div at bounding box center [23, 472] width 34 height 848
click at [44, 552] on div at bounding box center [23, 448] width 46 height 897
